Goal: Book appointment/travel/reservation

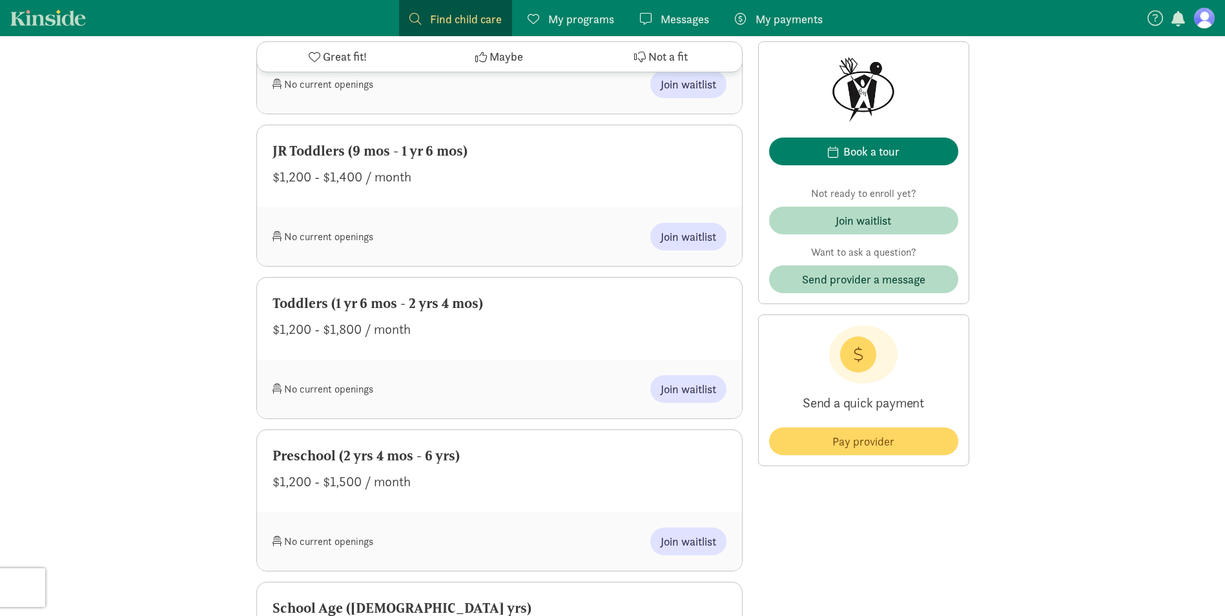
scroll to position [775, 0]
click at [680, 396] on span "Join waitlist" at bounding box center [688, 387] width 56 height 17
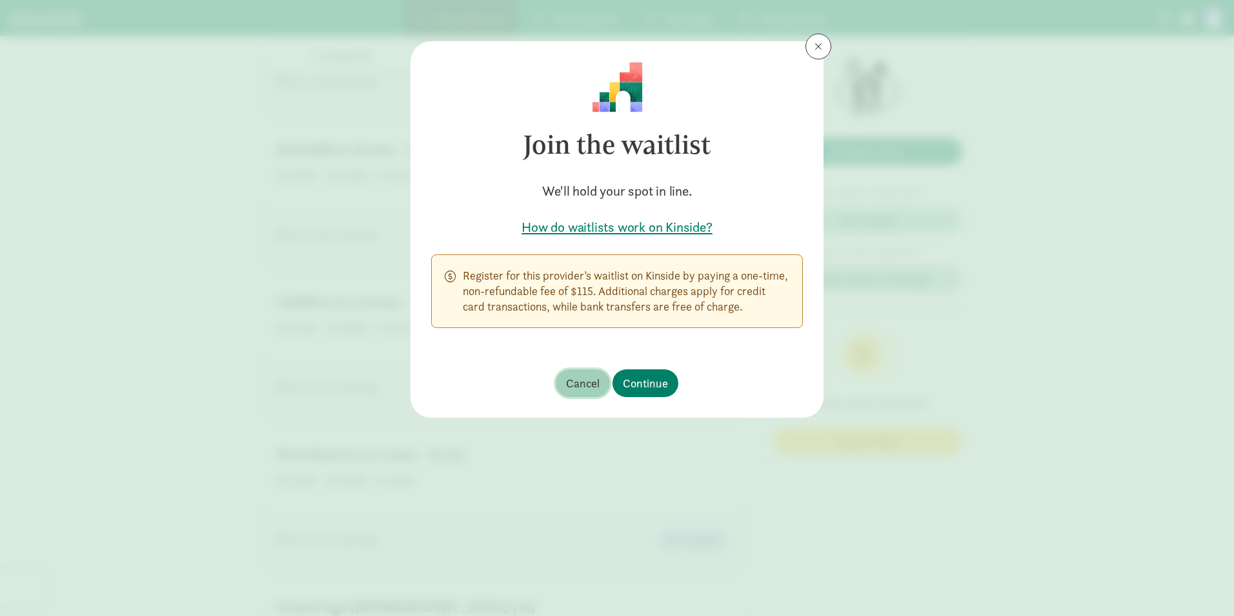
click at [577, 378] on span "Cancel" at bounding box center [583, 382] width 34 height 17
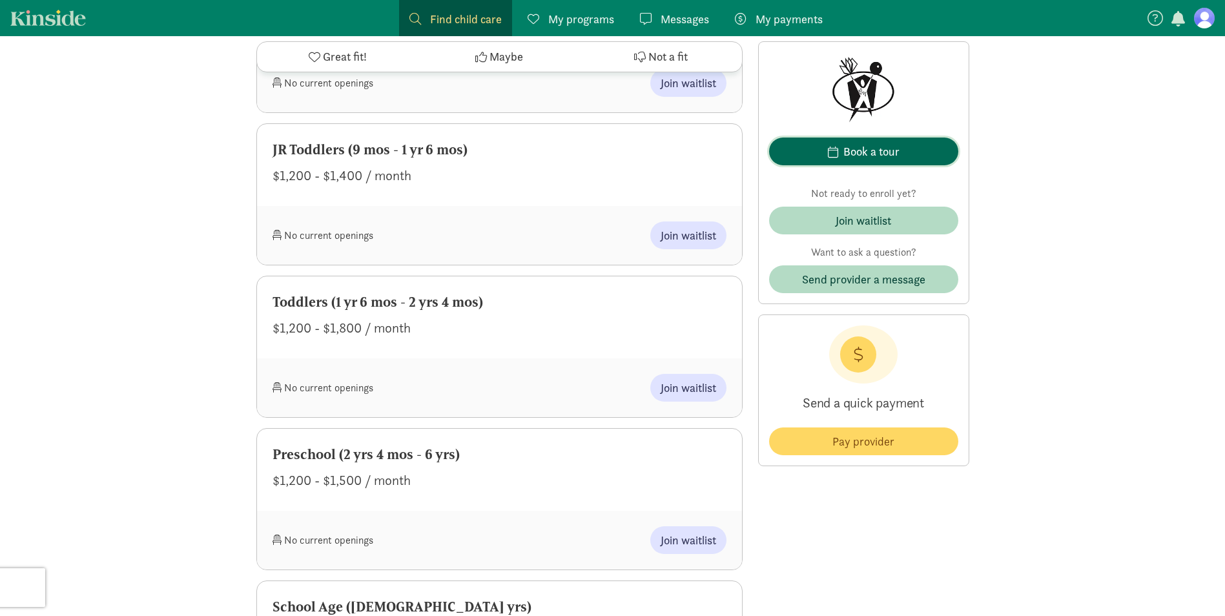
click at [904, 153] on span "Book a tour" at bounding box center [863, 151] width 168 height 17
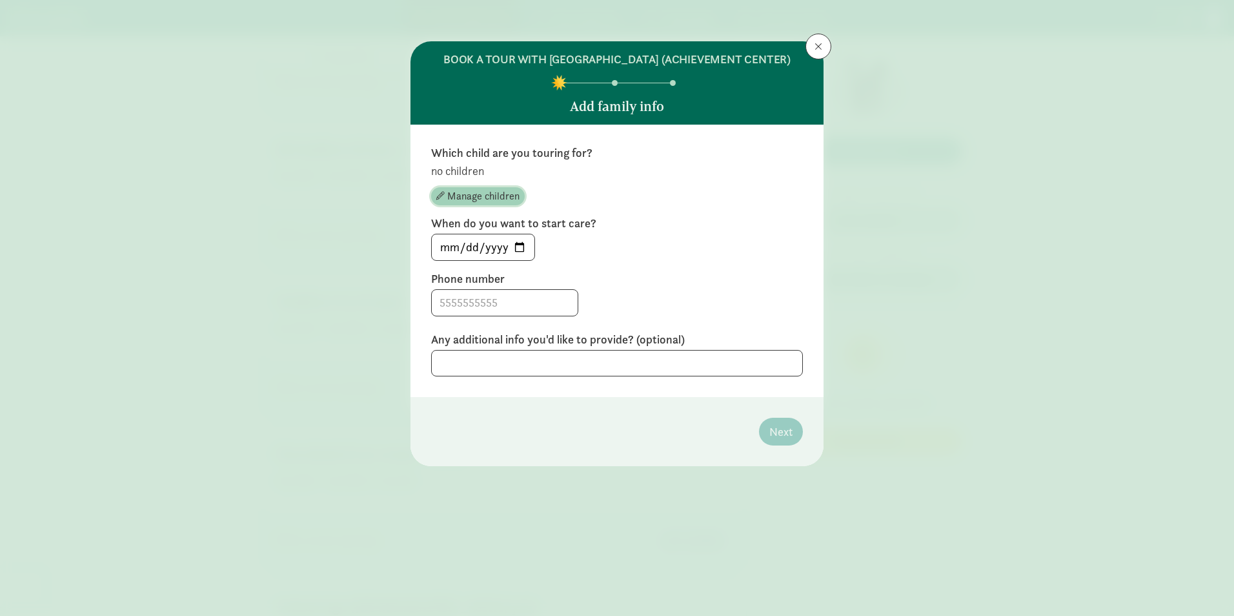
click at [500, 204] on span "Manage children" at bounding box center [483, 195] width 72 height 15
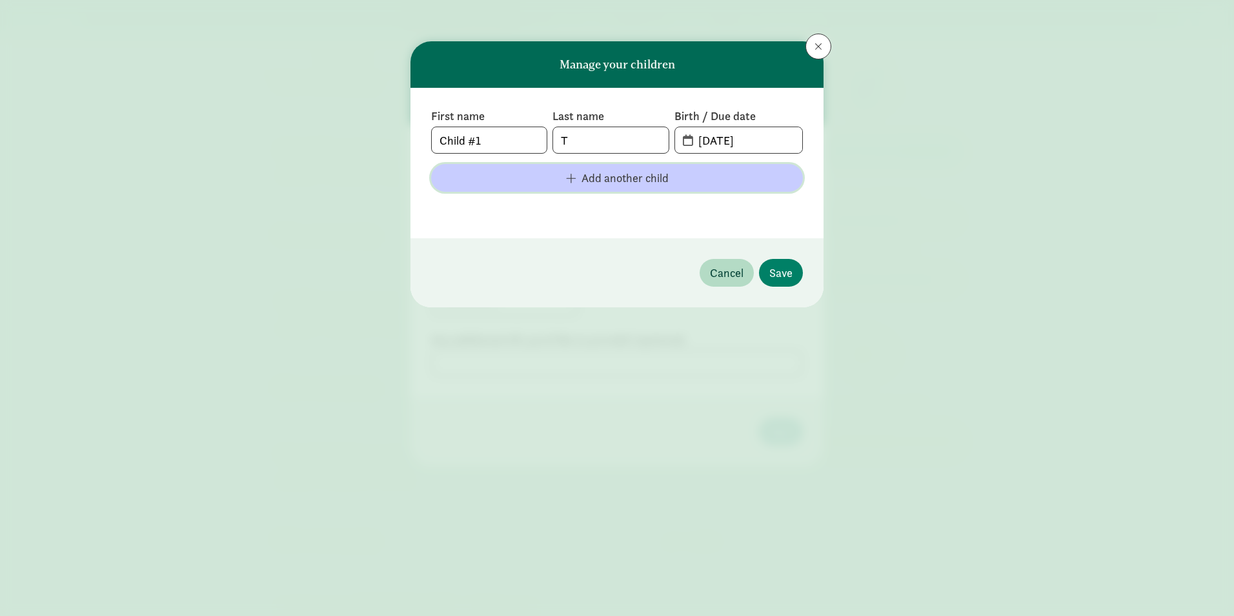
click at [566, 176] on span "button" at bounding box center [571, 178] width 10 height 12
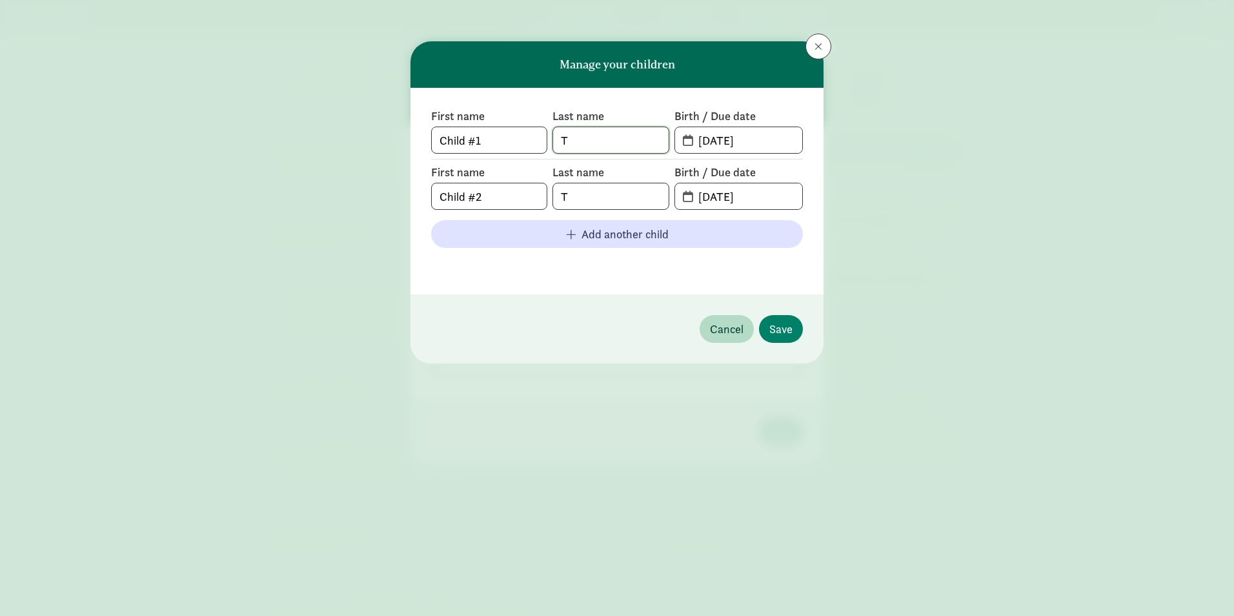
click at [591, 143] on input "T" at bounding box center [610, 140] width 115 height 26
type input "Tedder"
drag, startPoint x: 502, startPoint y: 146, endPoint x: 392, endPoint y: 150, distance: 109.8
click at [392, 150] on div "Manage your children First name Child #1 Last name Tedder Birth / Due date 08-2…" at bounding box center [617, 308] width 1234 height 616
type input "Loralei"
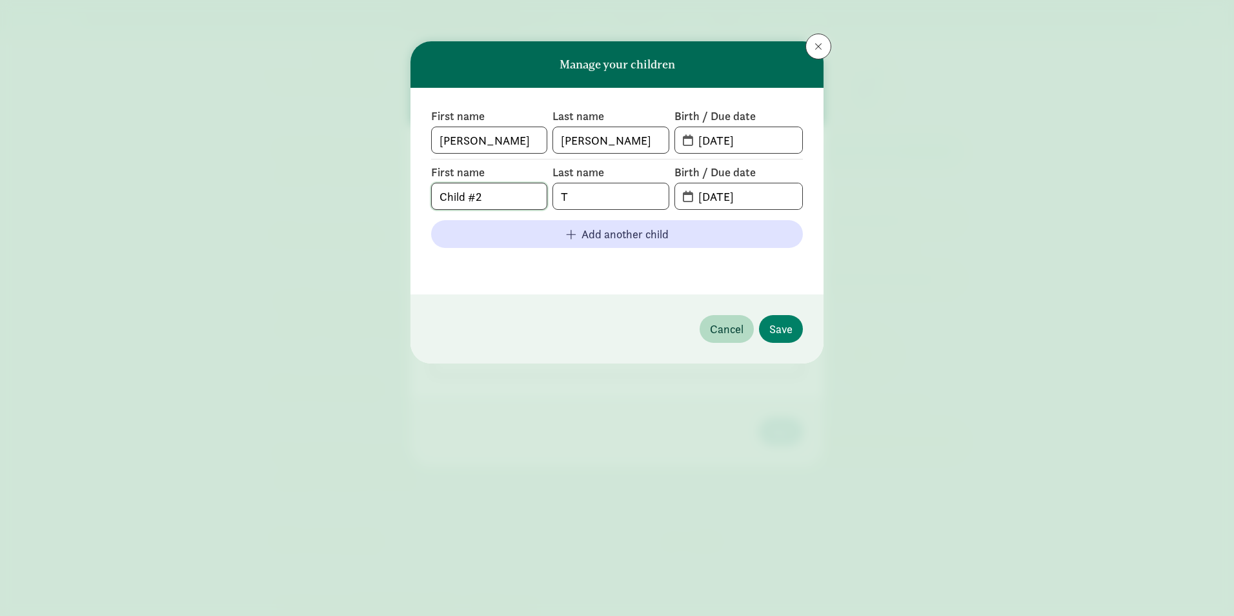
drag, startPoint x: 496, startPoint y: 200, endPoint x: 407, endPoint y: 199, distance: 88.4
click at [407, 199] on div "Manage your children First name Loralei Last name Tedder Birth / Due date 08-20…" at bounding box center [617, 308] width 1234 height 616
type input "Tallulah"
click at [608, 190] on input "T" at bounding box center [610, 196] width 115 height 26
type input "Tedder"
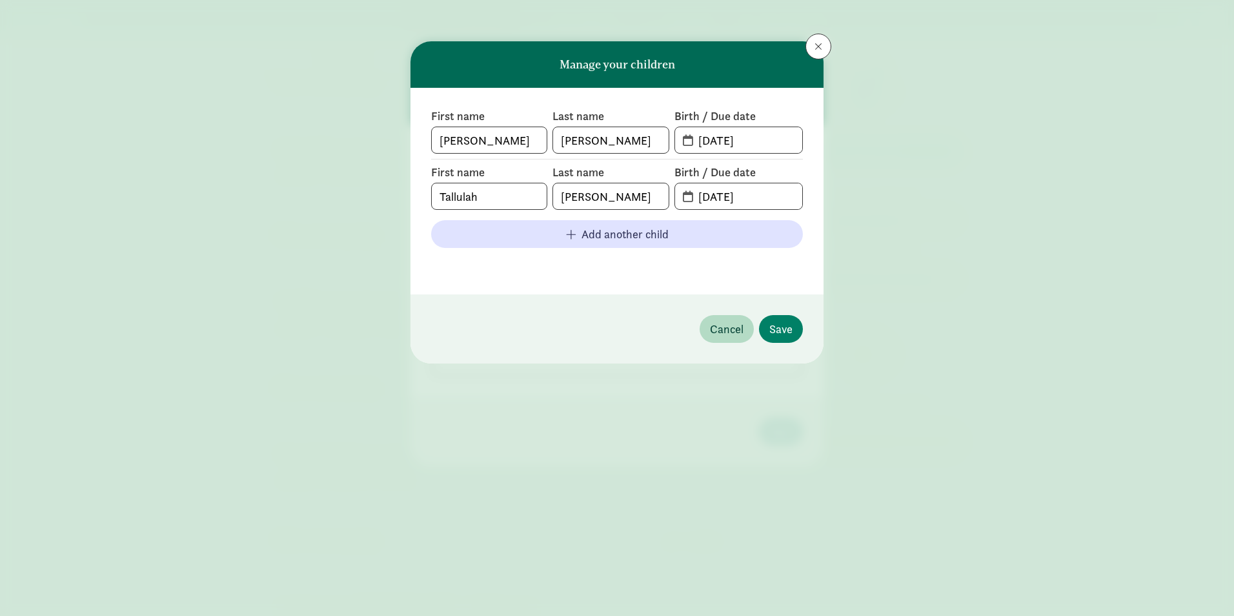
click at [686, 136] on span "08-20-2025" at bounding box center [738, 140] width 127 height 26
click at [772, 150] on input "08-20-2025" at bounding box center [747, 140] width 112 height 26
click at [708, 139] on input "08-20-2025" at bounding box center [747, 140] width 112 height 26
type input "09-27-2021"
click at [709, 199] on input "08-20-2025" at bounding box center [747, 196] width 112 height 26
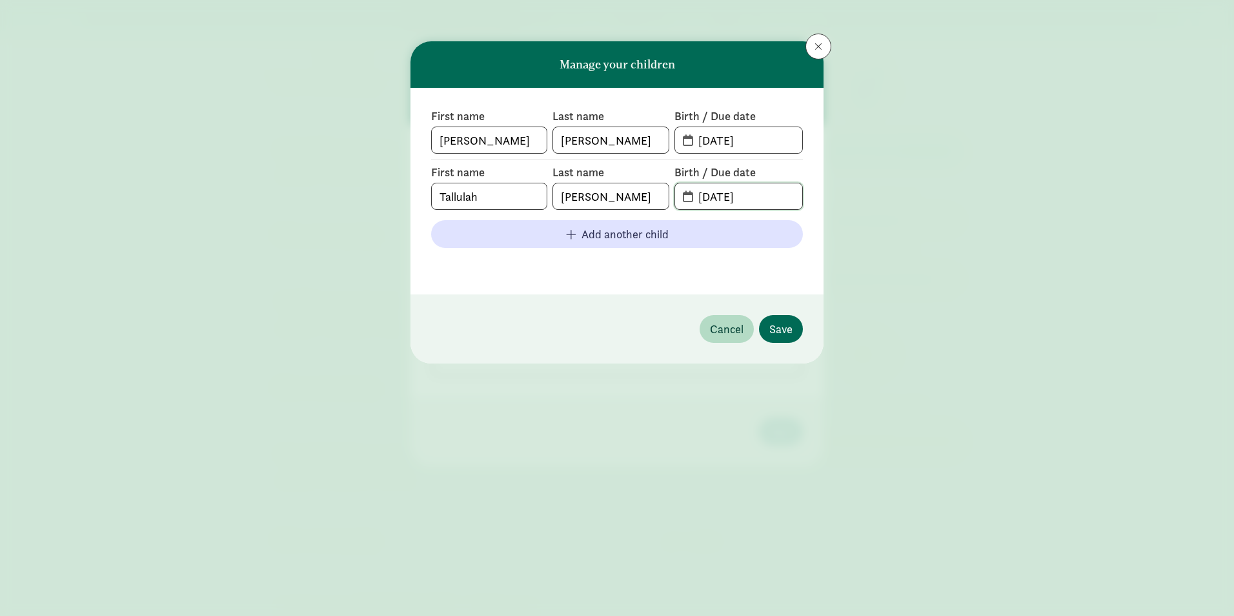
type input "11-03-2023"
click at [786, 333] on span "Save" at bounding box center [780, 328] width 23 height 17
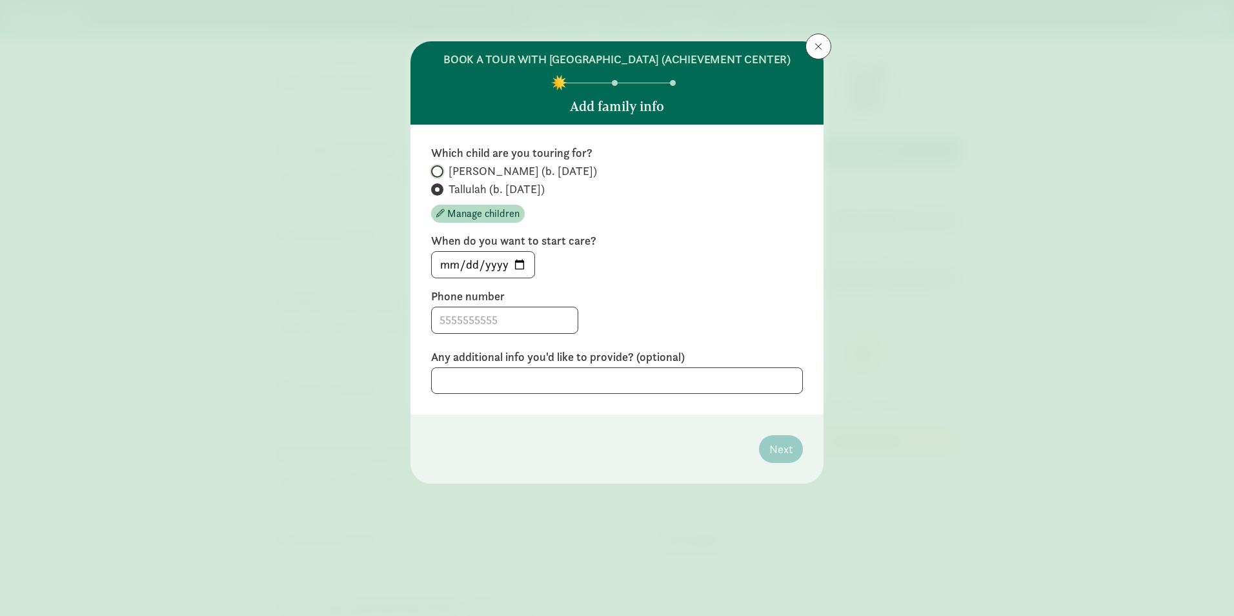
click at [434, 176] on input "[PERSON_NAME] (b. [DATE])" at bounding box center [435, 171] width 8 height 8
radio input "true"
click at [439, 194] on input "Tallulah (b. [DATE])" at bounding box center [435, 189] width 8 height 8
radio input "true"
radio input "false"
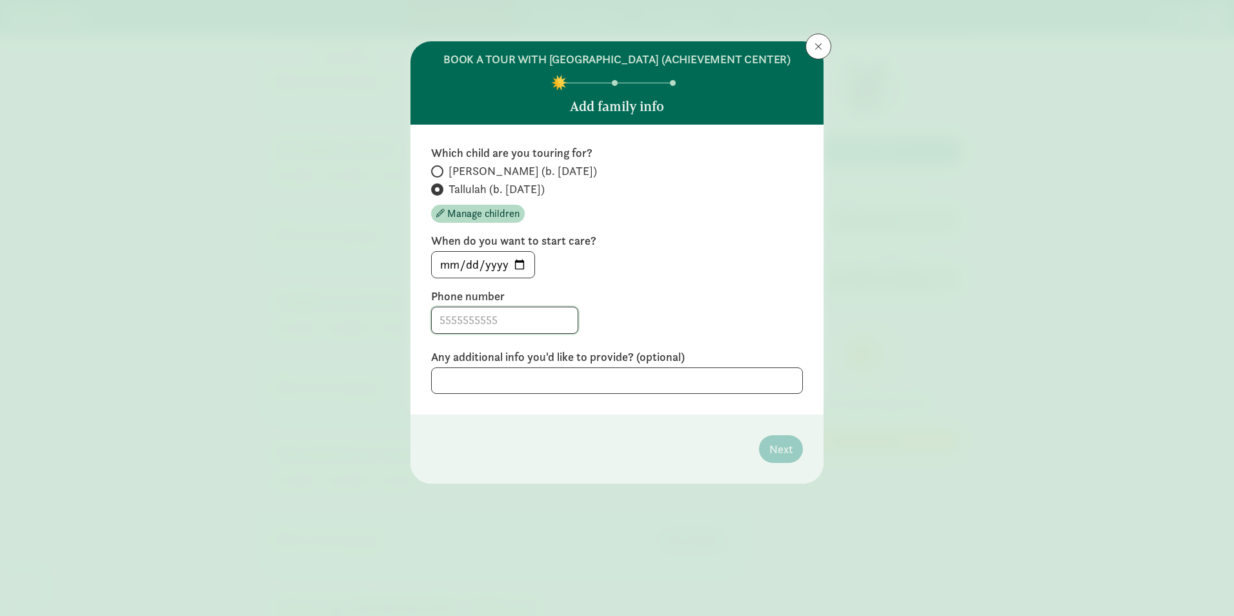
click at [520, 333] on input at bounding box center [505, 320] width 146 height 26
type input "253-304-8731"
click at [683, 391] on textarea at bounding box center [617, 380] width 372 height 26
type textarea "Touring for both of my children"
click at [788, 458] on span "Next" at bounding box center [780, 448] width 23 height 17
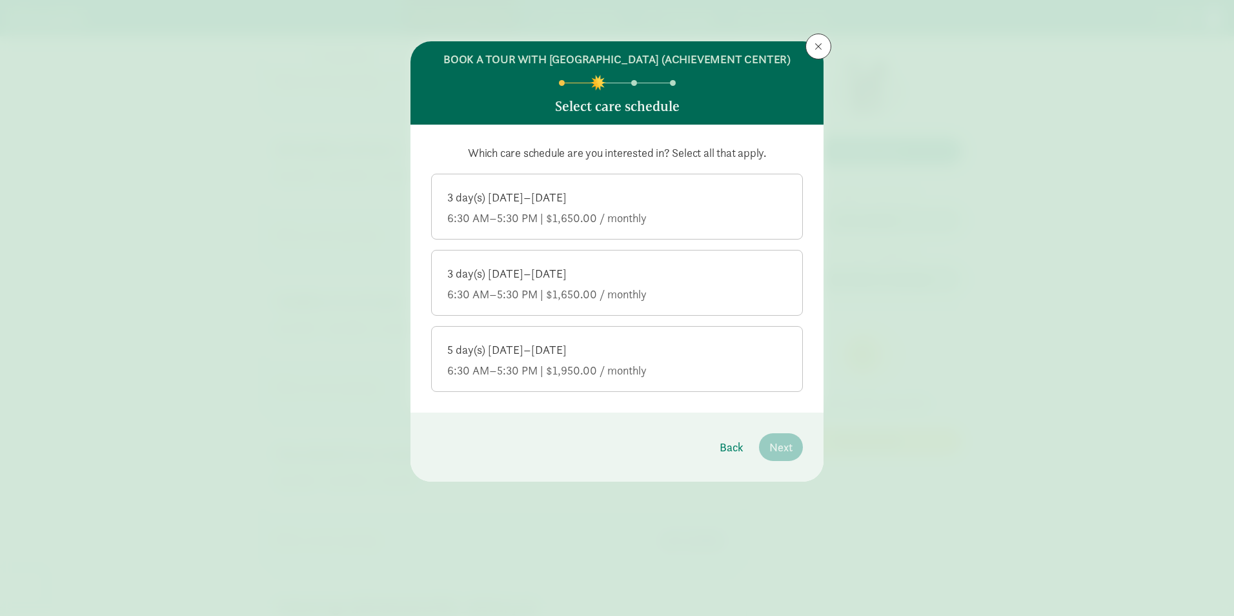
click at [670, 226] on div "6:30 AM–5:30 PM | $1,650.00 / monthly" at bounding box center [617, 217] width 340 height 15
click at [0, 0] on input "3 day(s) Monday–Friday 6:30 AM–5:30 PM | $1,650.00 / monthly" at bounding box center [0, 0] width 0 height 0
click at [788, 456] on span "Next" at bounding box center [780, 446] width 23 height 17
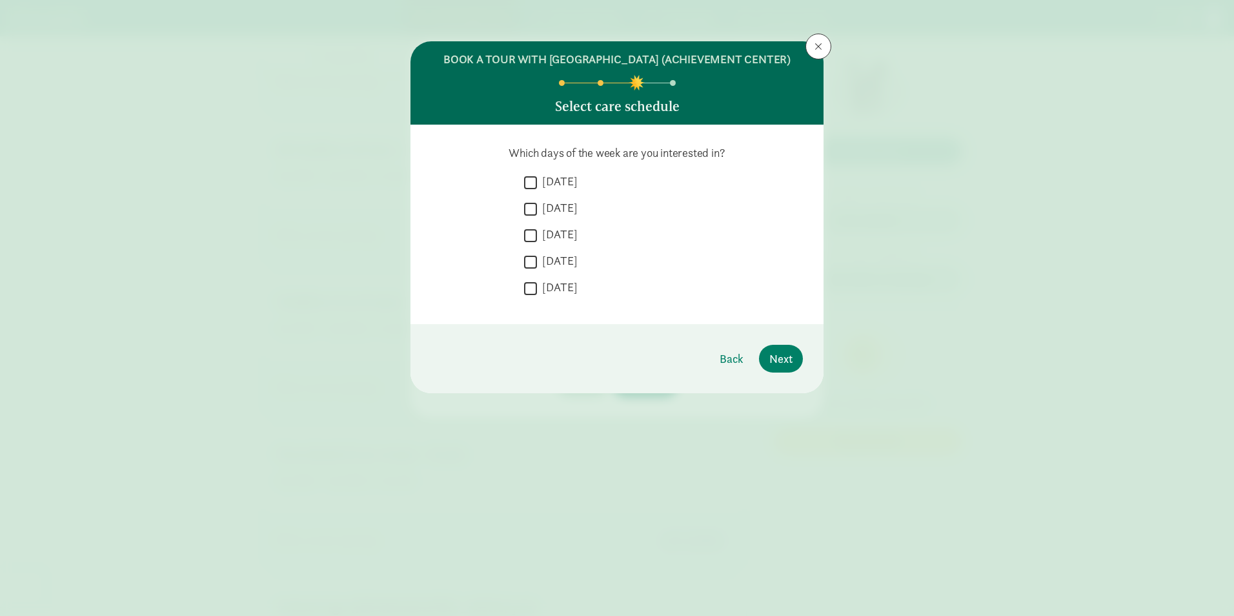
click at [533, 191] on input "[DATE]" at bounding box center [530, 182] width 13 height 17
checkbox input "true"
click at [533, 218] on input "[DATE]" at bounding box center [530, 208] width 13 height 17
checkbox input "true"
click at [532, 244] on input "[DATE]" at bounding box center [530, 235] width 13 height 17
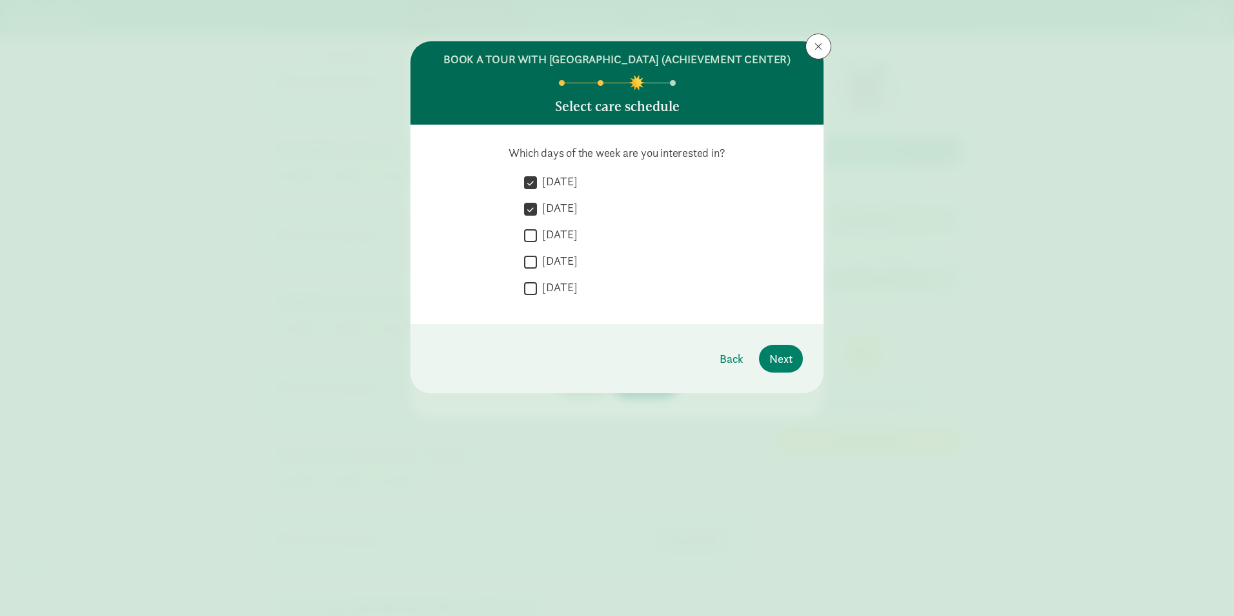
checkbox input "true"
click at [778, 367] on span "Next" at bounding box center [780, 358] width 23 height 17
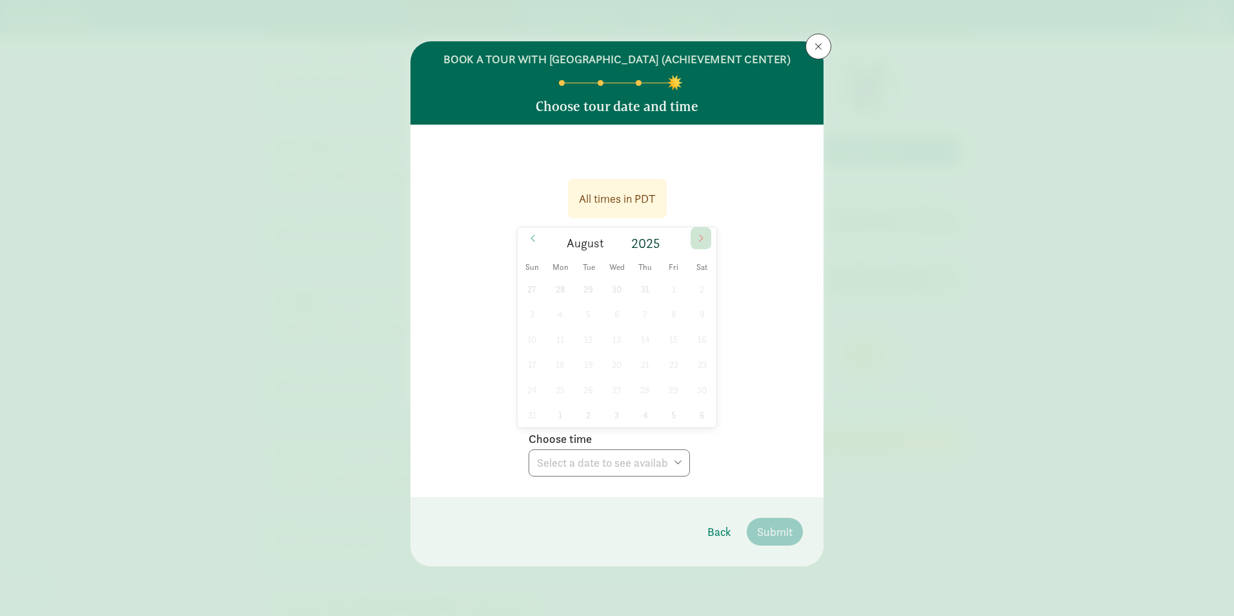
click at [697, 243] on icon at bounding box center [701, 238] width 8 height 9
click at [590, 323] on div "28 29 30 1 2 3 4 5 6 7 8 9 10 11 12 13 14 15 16 17 18 19 20 21 22 23 24 25 26 2…" at bounding box center [617, 351] width 199 height 151
click at [536, 249] on span at bounding box center [533, 238] width 21 height 22
click at [819, 38] on button at bounding box center [819, 47] width 26 height 26
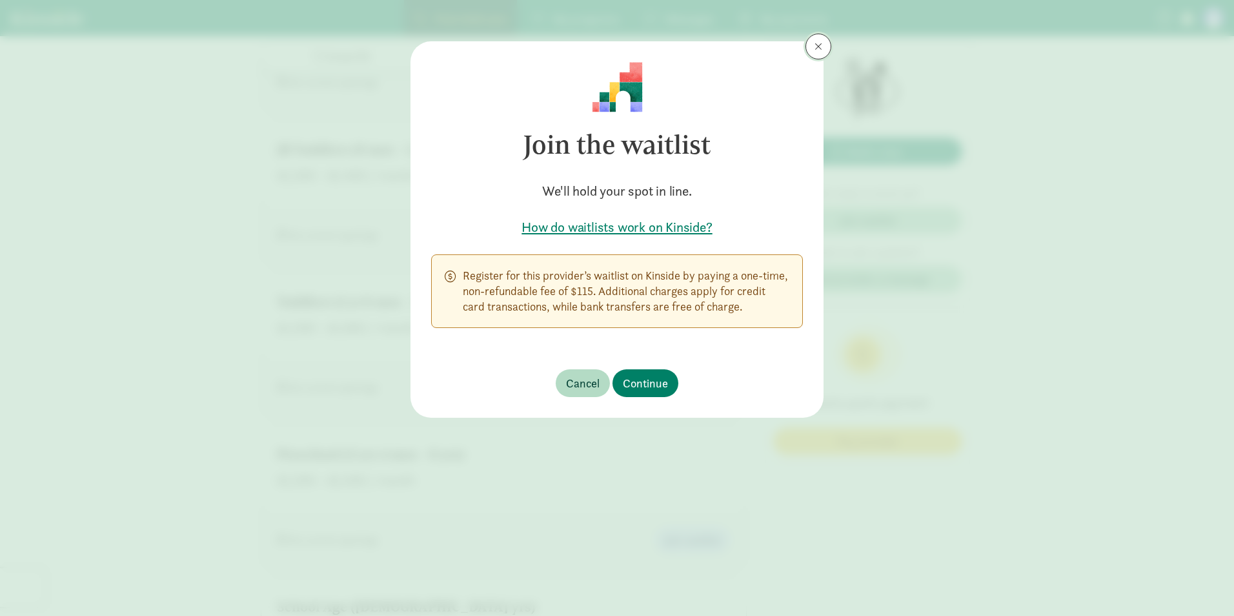
click at [811, 51] on button at bounding box center [819, 47] width 26 height 26
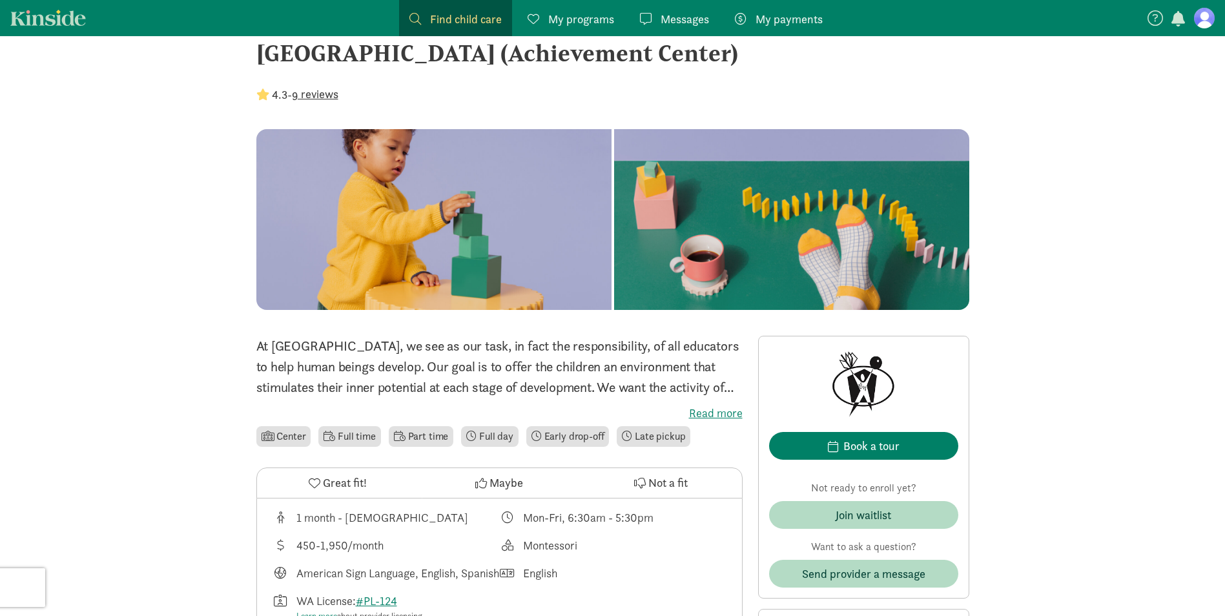
scroll to position [0, 0]
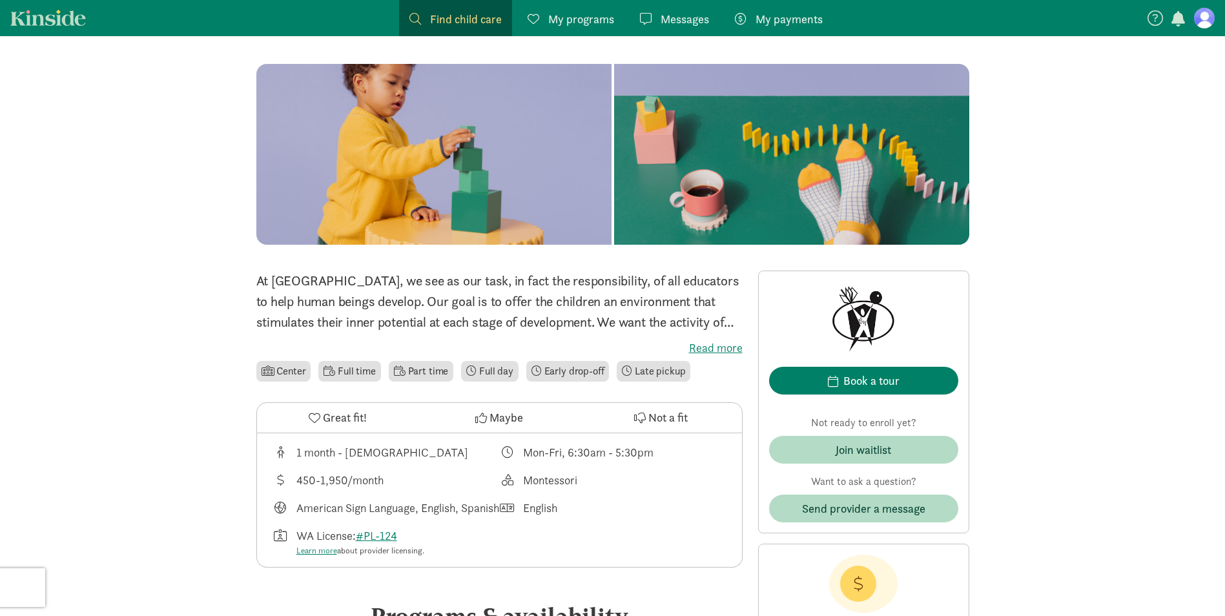
scroll to position [258, 0]
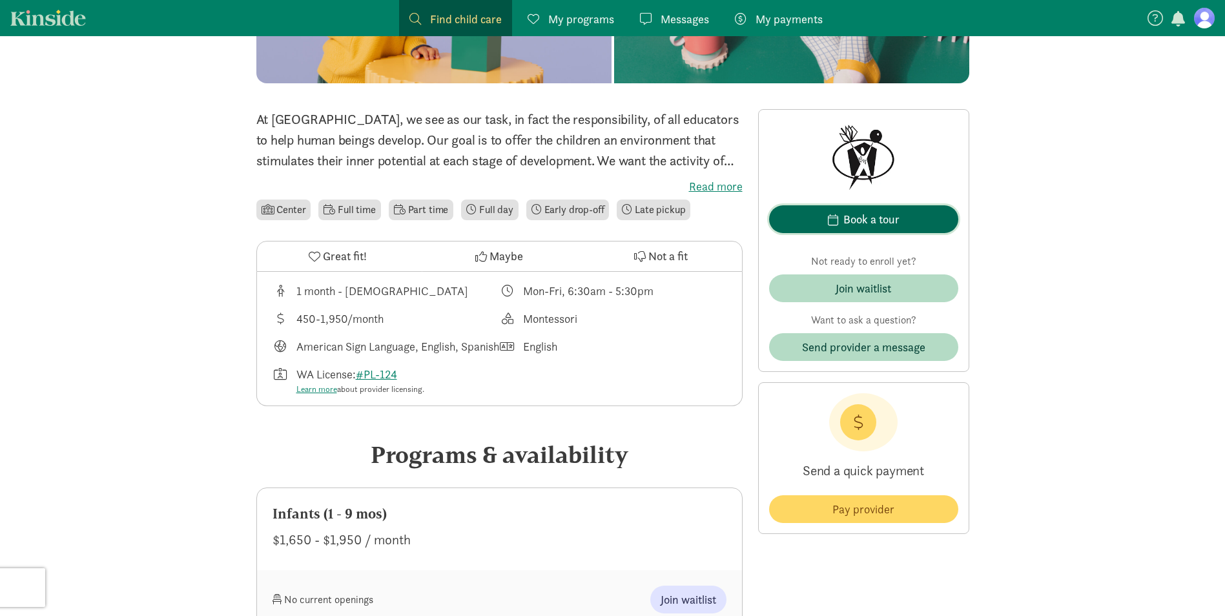
click at [899, 215] on div "Book a tour" at bounding box center [871, 218] width 56 height 17
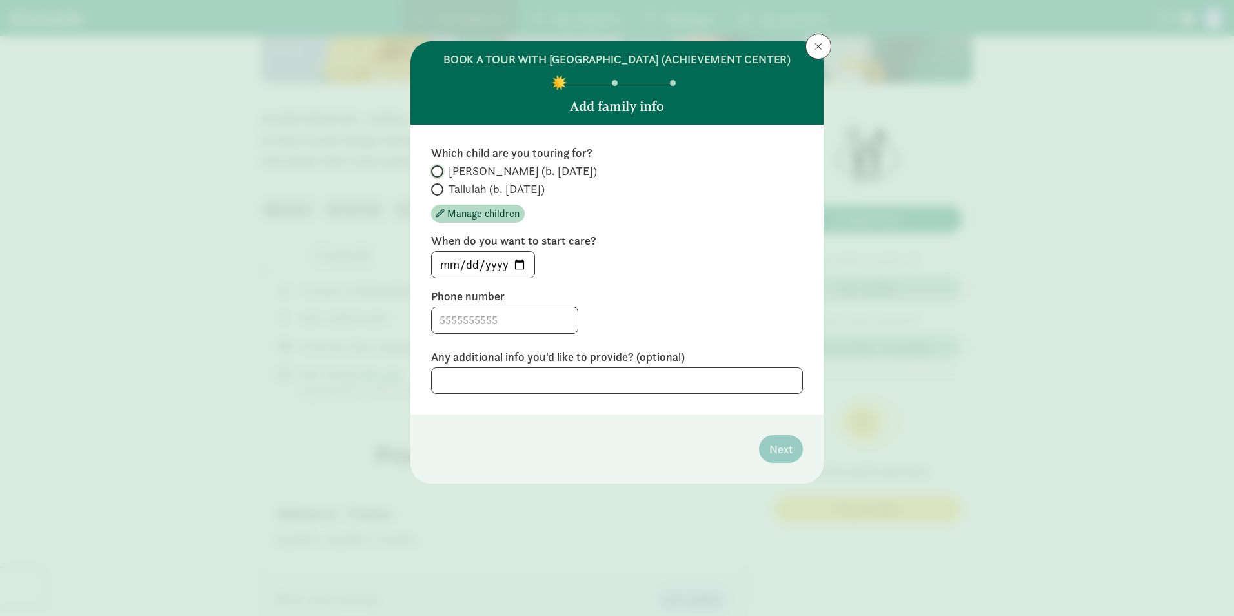
click at [434, 176] on input "[PERSON_NAME] (b. [DATE])" at bounding box center [435, 171] width 8 height 8
radio input "true"
click at [507, 333] on input at bounding box center [505, 320] width 146 height 26
type input "2533048731"
click at [784, 458] on span "Next" at bounding box center [780, 448] width 23 height 17
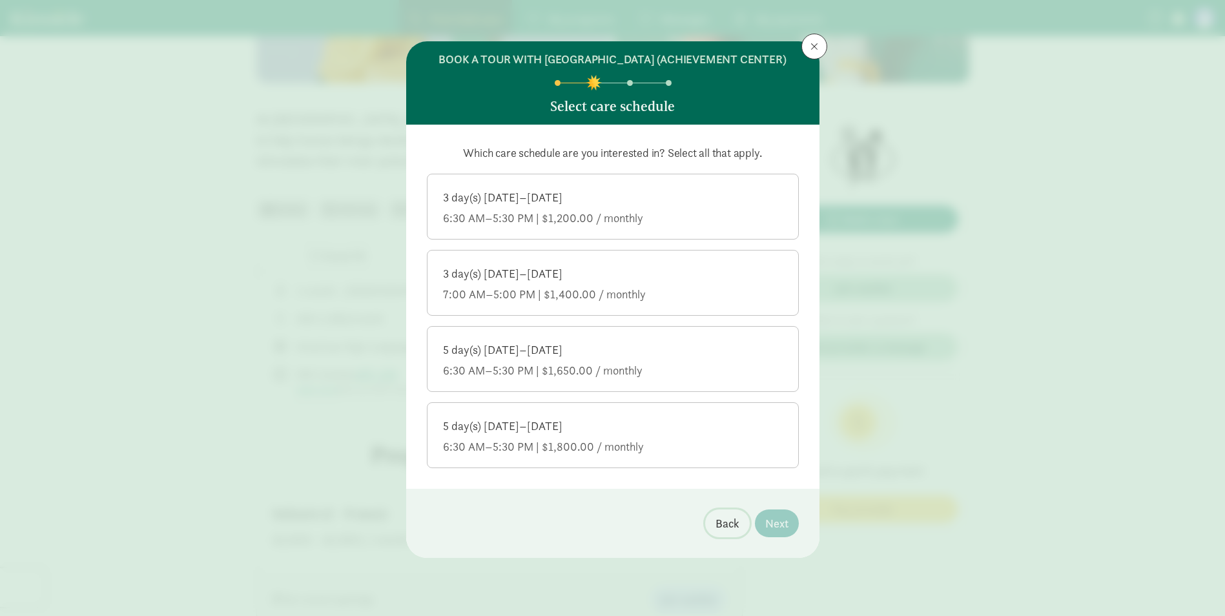
click at [722, 532] on span "Back" at bounding box center [727, 522] width 24 height 17
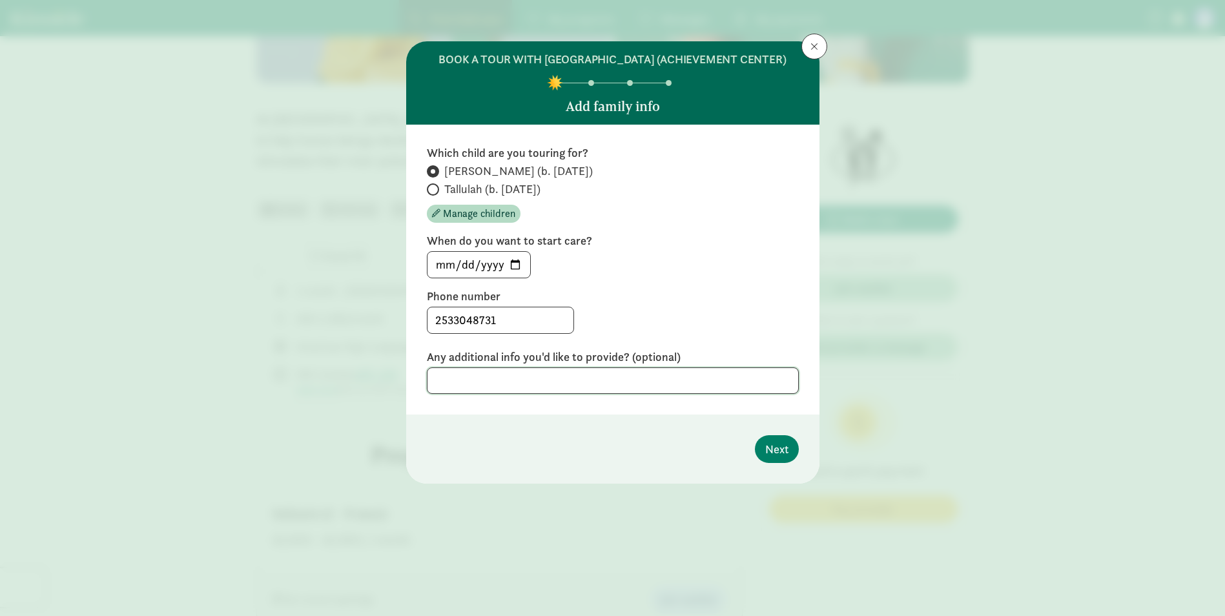
click at [655, 394] on textarea at bounding box center [613, 380] width 372 height 26
type textarea "Looking for care for both of my daughters"
click at [791, 463] on button "Next" at bounding box center [777, 449] width 44 height 28
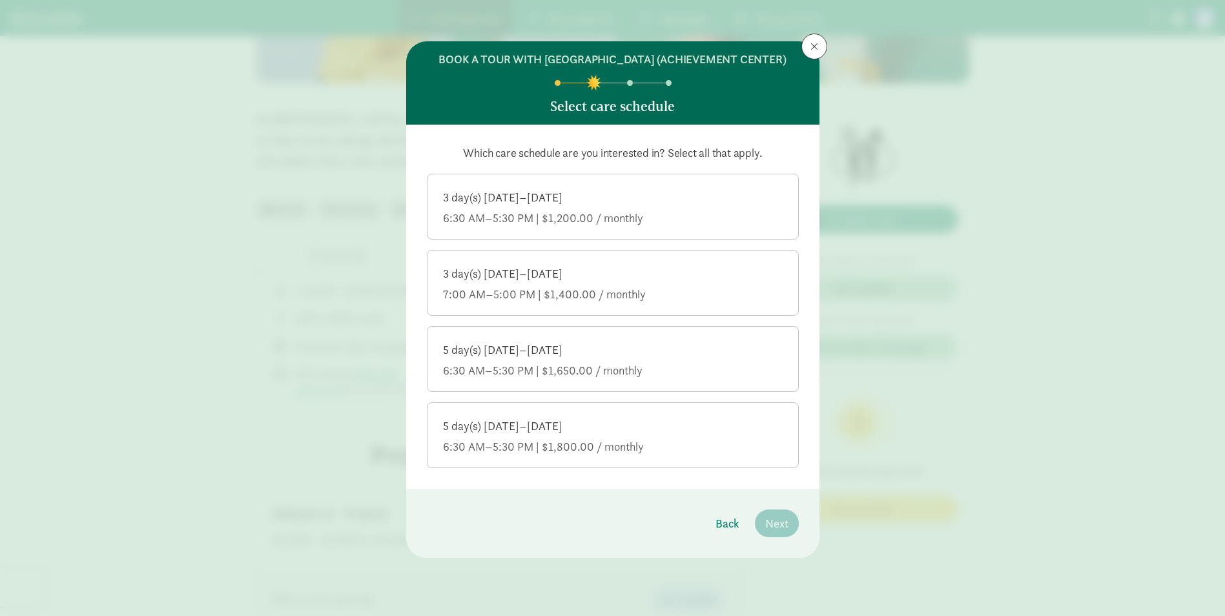
click at [617, 205] on div "3 day(s) [DATE]–[DATE]" at bounding box center [613, 197] width 340 height 15
click at [0, 0] on input "3 day(s) [DATE]–[DATE] 6:30 AM–5:30 PM | $1,200.00 / monthly" at bounding box center [0, 0] width 0 height 0
click at [786, 532] on span "Next" at bounding box center [776, 522] width 23 height 17
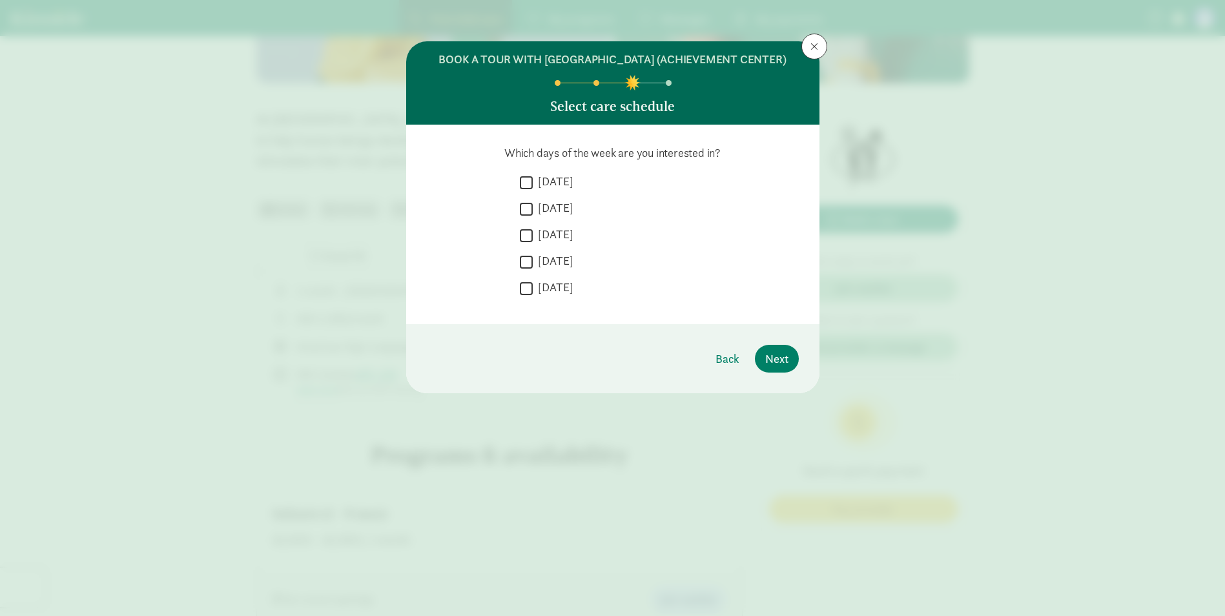
click at [525, 191] on input "[DATE]" at bounding box center [526, 182] width 13 height 17
checkbox input "true"
click at [525, 218] on input "[DATE]" at bounding box center [526, 208] width 13 height 17
checkbox input "true"
click at [523, 244] on input "[DATE]" at bounding box center [526, 235] width 13 height 17
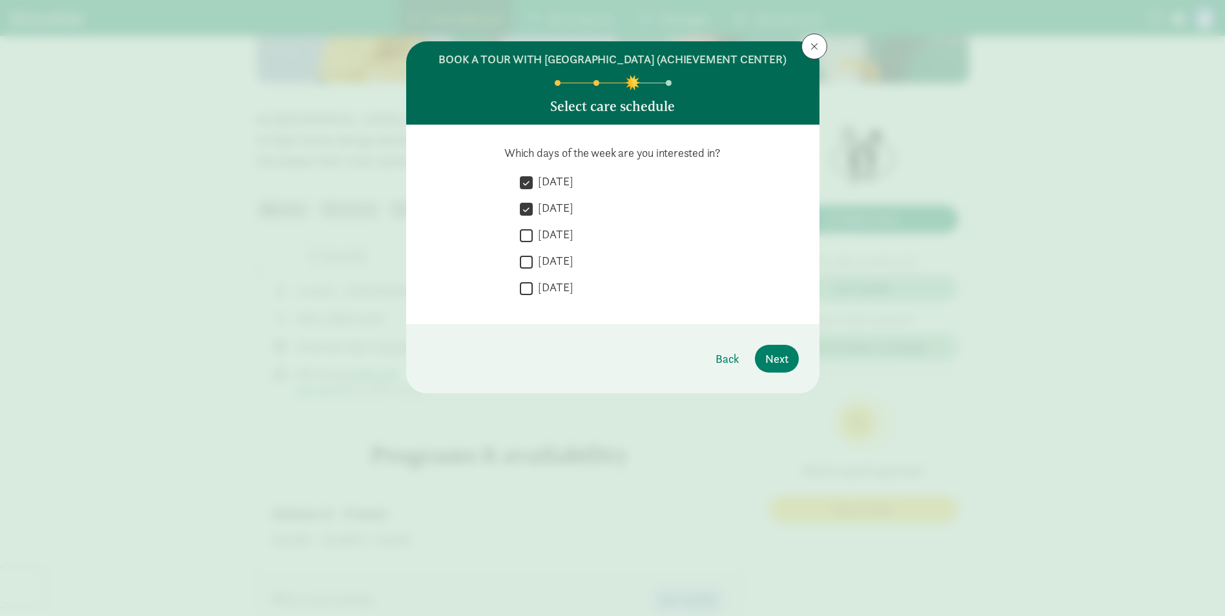
checkbox input "true"
click at [787, 366] on span "Next" at bounding box center [776, 358] width 23 height 17
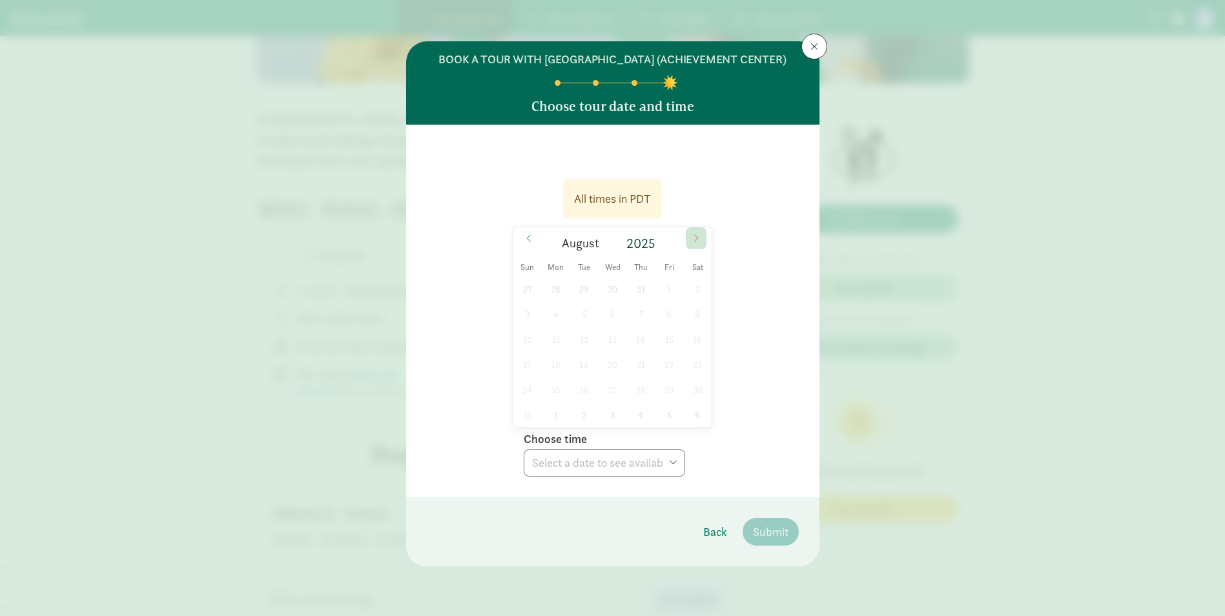
click at [697, 243] on icon at bounding box center [696, 238] width 8 height 9
click at [584, 408] on div "31 1 2 3 4 5 6 7 8 9 10 11 12 13 14 15 16 17 18 19 20 21 22 23 24 25 26 27 28 2…" at bounding box center [612, 351] width 199 height 151
click at [573, 349] on div "31 1 2 3 4 5 6 7 8 9 10 11 12 13 14 15 16 17 18 19 20 21 22 23 24 25 26 27 28 2…" at bounding box center [612, 351] width 199 height 151
click at [579, 317] on div "31 1 2 3 4 5 6 7 8 9 10 11 12 13 14 15 16 17 18 19 20 21 22 23 24 25 26 27 28 2…" at bounding box center [612, 351] width 199 height 151
click at [596, 307] on div "31 1 2 3 4 5 6 7 8 9 10 11 12 13 14 15 16 17 18 19 20 21 22 23 24 25 26 27 28 2…" at bounding box center [612, 351] width 199 height 151
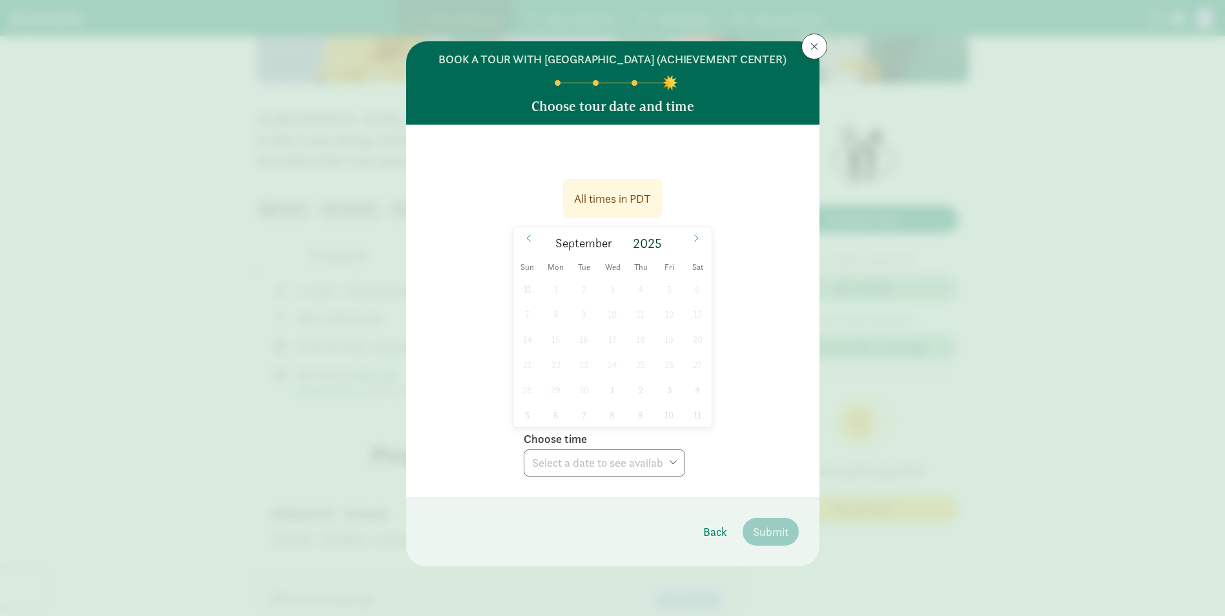
click at [651, 294] on div "31 1 2 3 4 5 6 7 8 9 10 11 12 13 14 15 16 17 18 19 20 21 22 23 24 25 26 27 28 2…" at bounding box center [612, 351] width 199 height 151
click at [724, 374] on div "All times in PDT [DATE] Sun Mon Tue Wed Thu Fri Sat 31 1 2 3 4 5 6 7 8 9 10 11 …" at bounding box center [613, 323] width 372 height 305
drag, startPoint x: 724, startPoint y: 374, endPoint x: 672, endPoint y: 416, distance: 66.5
click at [672, 416] on div "31 1 2 3 4 5 6 7 8 9 10 11 12 13 14 15 16 17 18 19 20 21 22 23 24 25 26 27 28 2…" at bounding box center [612, 351] width 199 height 151
click at [610, 400] on div "31 1 2 3 4 5 6 7 8 9 10 11 12 13 14 15 16 17 18 19 20 21 22 23 24 25 26 27 28 2…" at bounding box center [612, 351] width 199 height 151
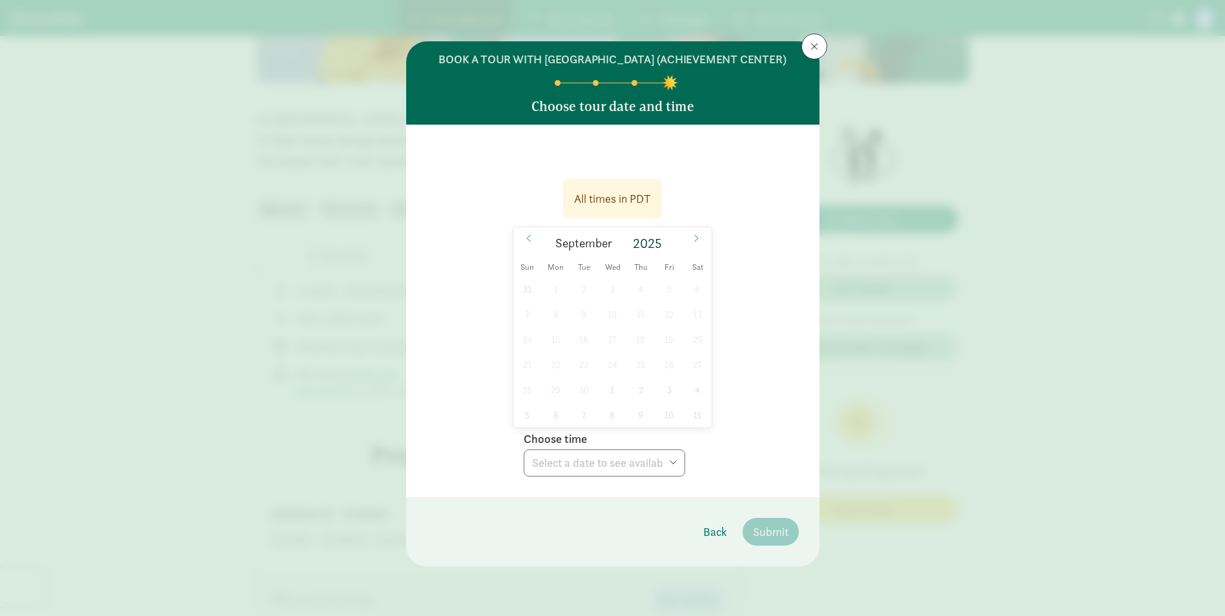
click at [540, 389] on div "31 1 2 3 4 5 6 7 8 9 10 11 12 13 14 15 16 17 18 19 20 21 22 23 24 25 26 27 28 2…" at bounding box center [612, 351] width 199 height 151
click at [671, 297] on div "31 1 2 3 4 5 6 7 8 9 10 11 12 13 14 15 16 17 18 19 20 21 22 23 24 25 26 27 28 2…" at bounding box center [612, 351] width 199 height 151
click at [695, 243] on icon at bounding box center [696, 238] width 8 height 9
click at [525, 243] on icon at bounding box center [529, 238] width 8 height 9
click at [811, 46] on span at bounding box center [814, 46] width 8 height 10
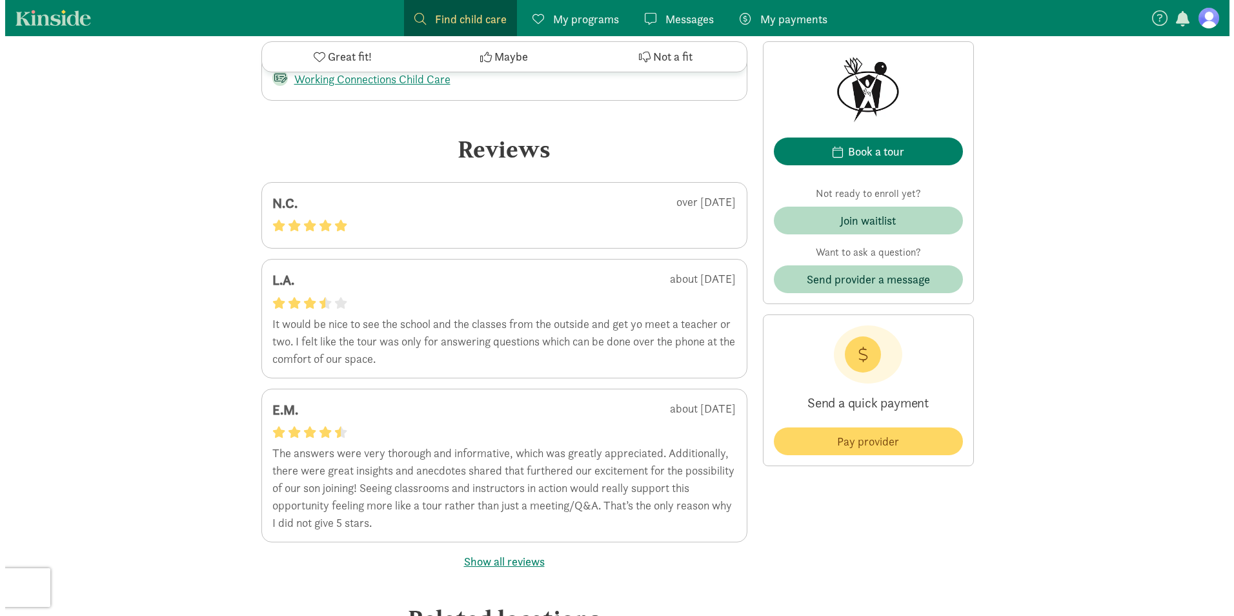
scroll to position [2324, 0]
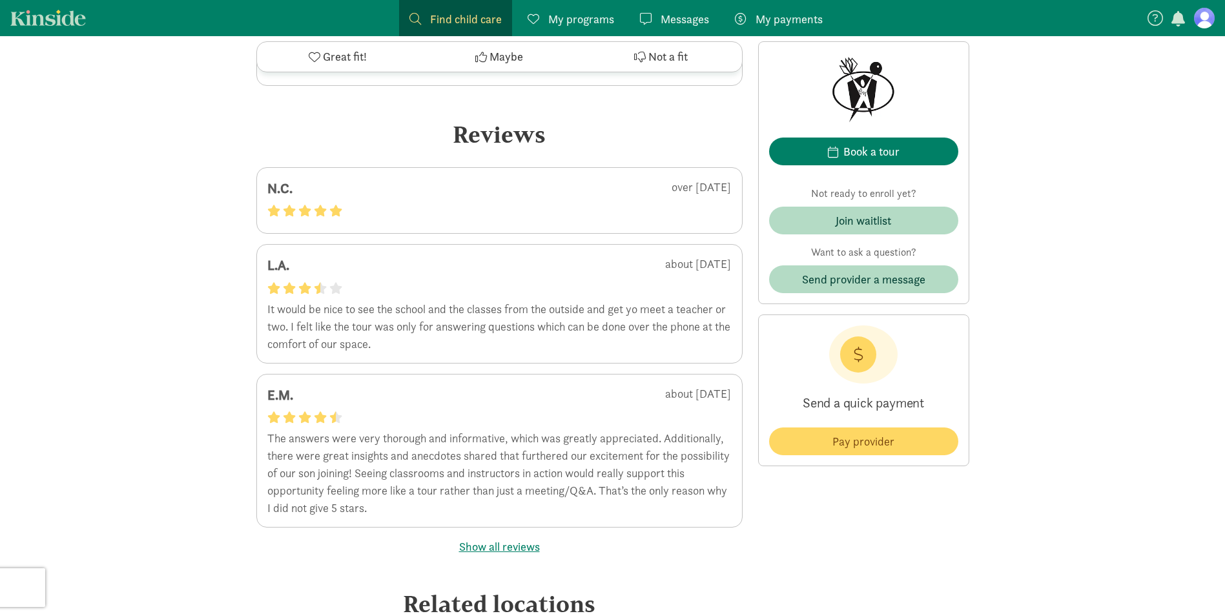
click at [511, 555] on button "Show all reviews" at bounding box center [499, 546] width 81 height 17
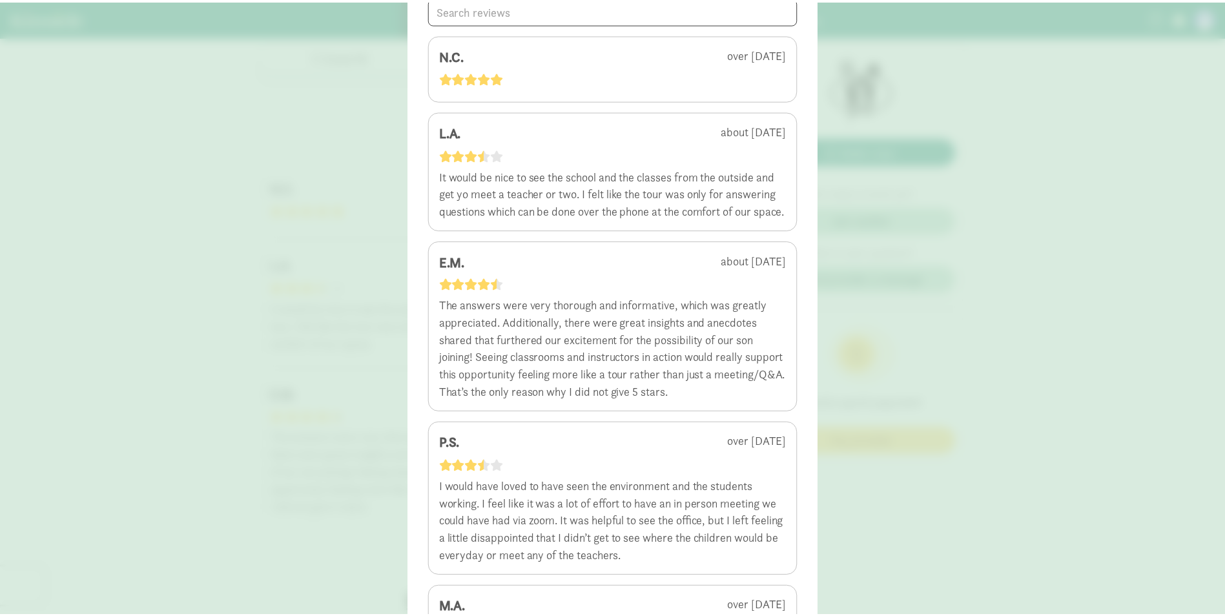
scroll to position [0, 0]
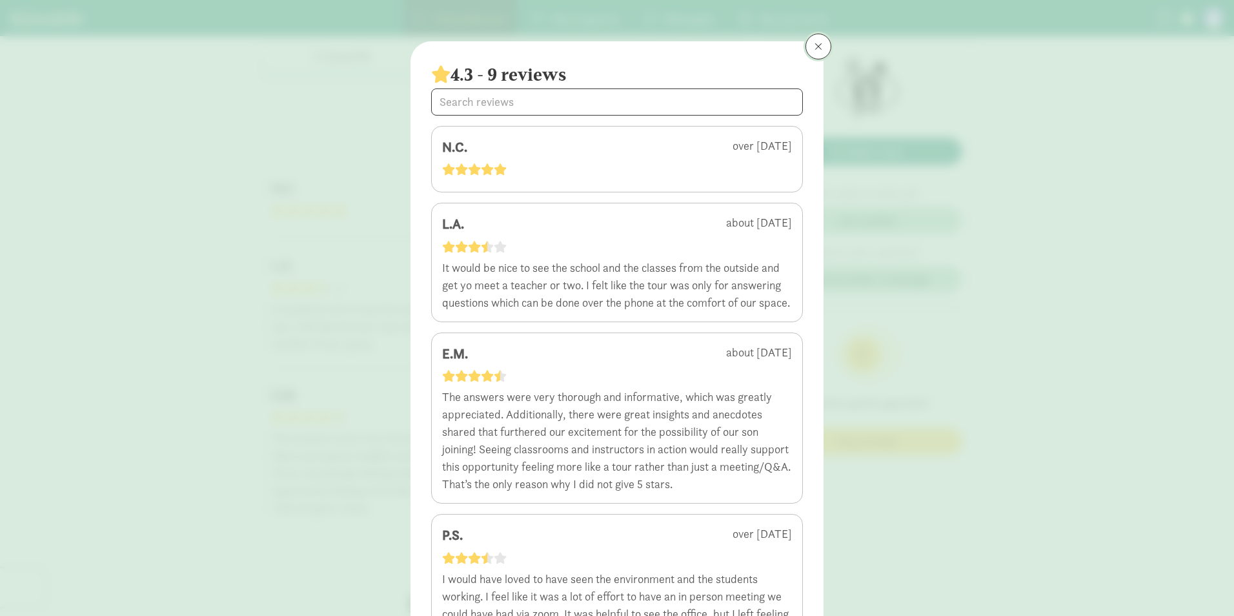
click at [821, 48] on button at bounding box center [819, 47] width 26 height 26
